Goal: Navigation & Orientation: Understand site structure

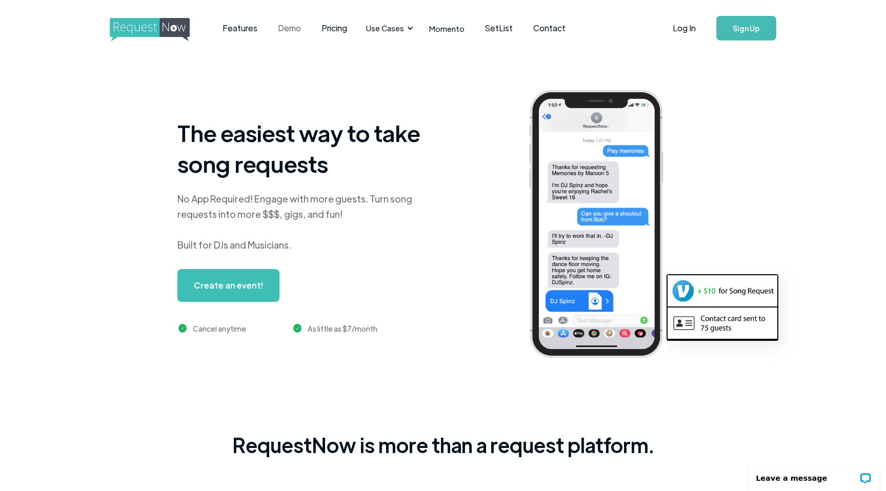
click at [296, 29] on link "Demo" at bounding box center [290, 28] width 44 height 32
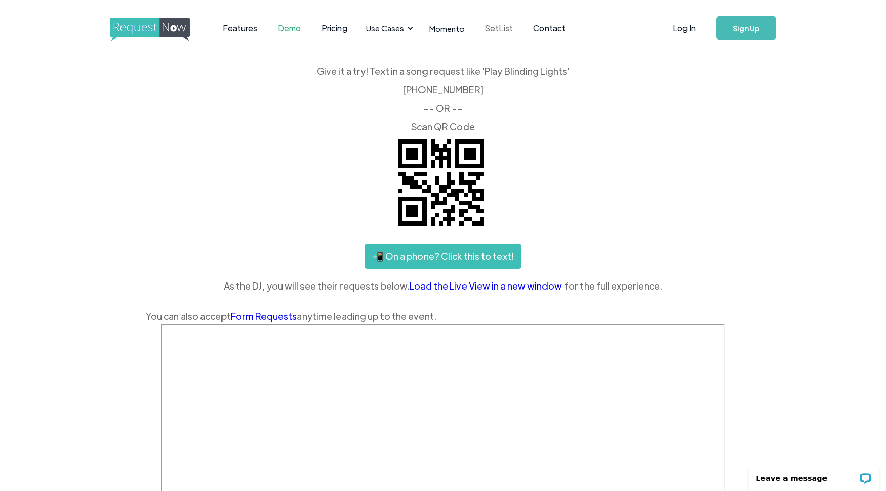
click at [479, 29] on link "SetList" at bounding box center [499, 28] width 48 height 32
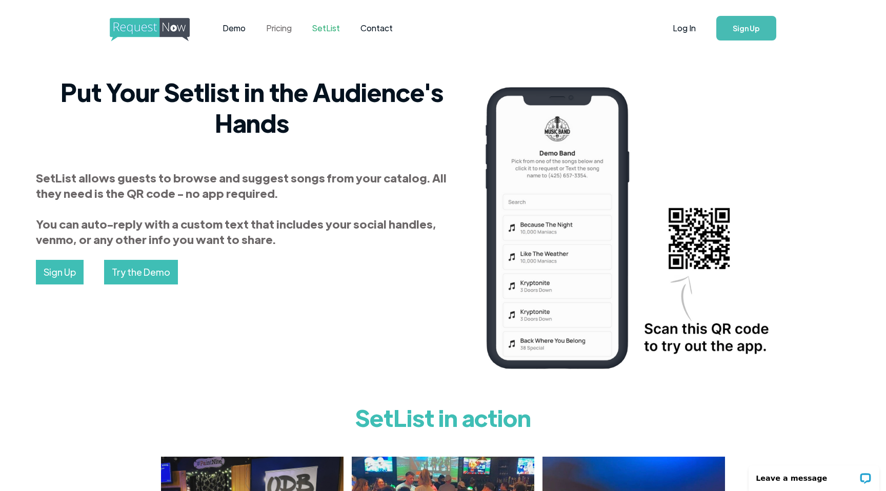
click at [279, 29] on link "Pricing" at bounding box center [279, 28] width 46 height 32
click at [163, 30] on img "home" at bounding box center [159, 30] width 99 height 24
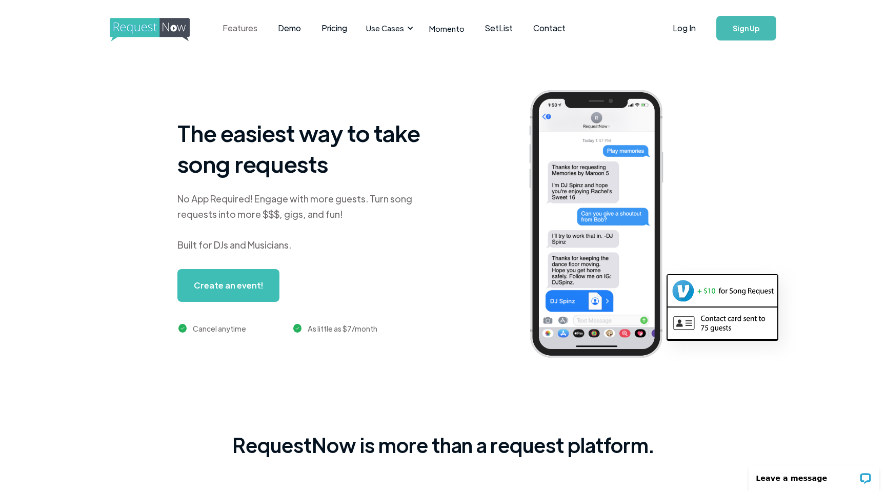
click at [244, 33] on link "Features" at bounding box center [239, 28] width 55 height 32
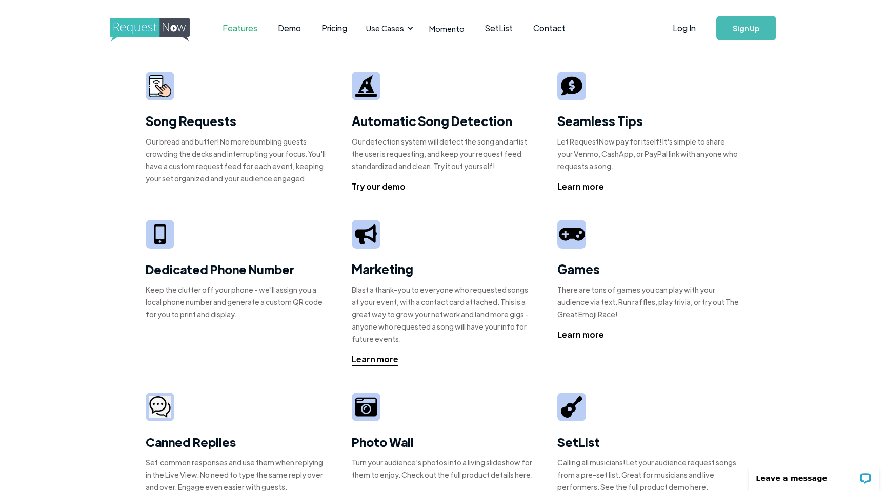
click at [200, 124] on strong "Song Requests" at bounding box center [191, 121] width 91 height 16
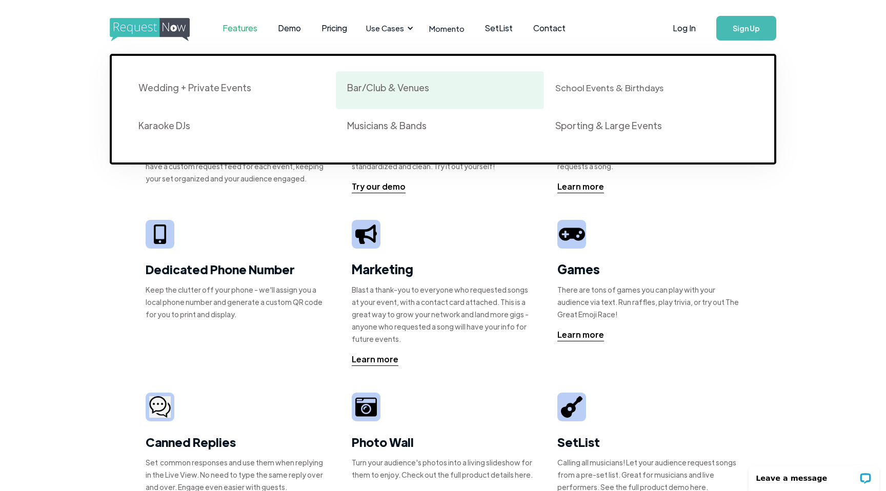
click at [393, 88] on div "Bar/Club & Venues" at bounding box center [388, 88] width 82 height 12
